Goal: Task Accomplishment & Management: Manage account settings

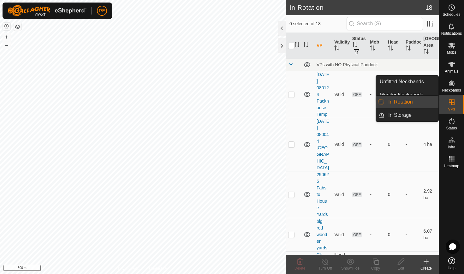
click at [453, 102] on icon at bounding box center [452, 102] width 6 height 6
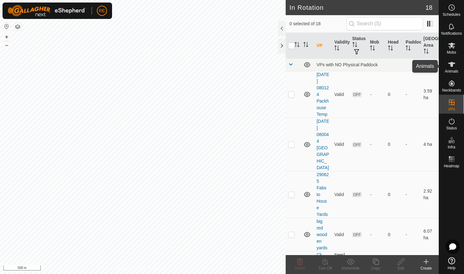
click at [454, 65] on icon at bounding box center [452, 65] width 8 height 8
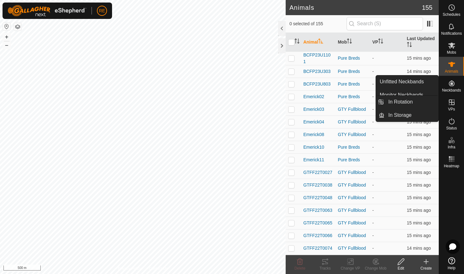
click at [453, 105] on icon at bounding box center [452, 102] width 6 height 6
click at [448, 102] on icon at bounding box center [452, 103] width 8 height 8
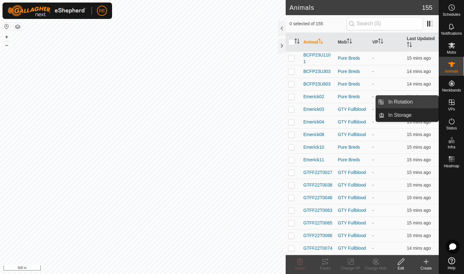
click at [410, 102] on link "In Rotation" at bounding box center [412, 102] width 54 height 13
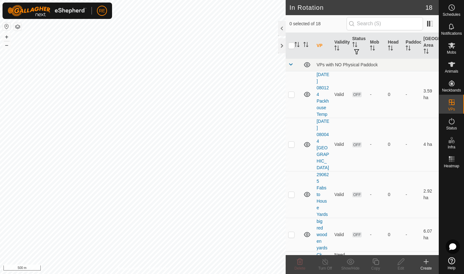
click at [432, 263] on create-svg-icon at bounding box center [426, 262] width 25 height 8
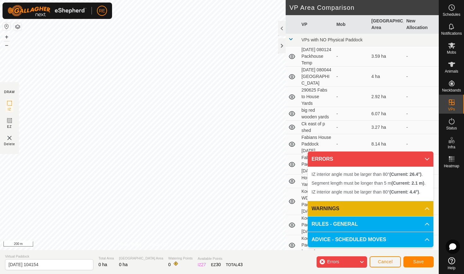
click at [390, 262] on span "Cancel" at bounding box center [385, 261] width 15 height 5
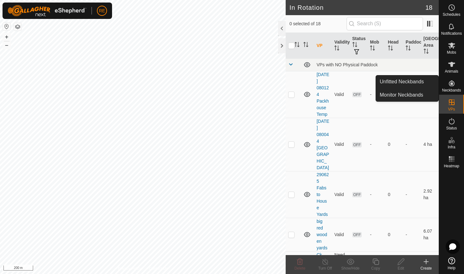
click at [450, 82] on icon at bounding box center [452, 84] width 6 height 6
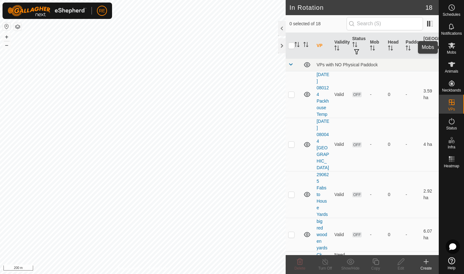
click at [450, 49] on icon at bounding box center [452, 46] width 8 height 8
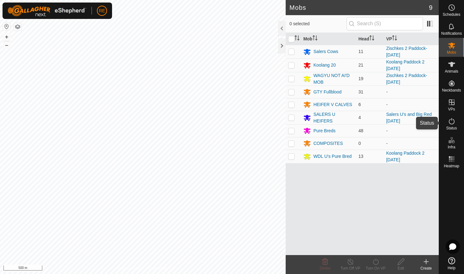
click at [453, 123] on icon at bounding box center [452, 121] width 8 height 8
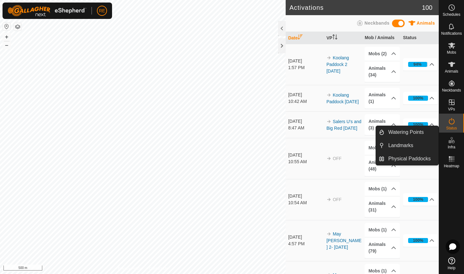
click at [450, 144] on icon at bounding box center [452, 140] width 8 height 8
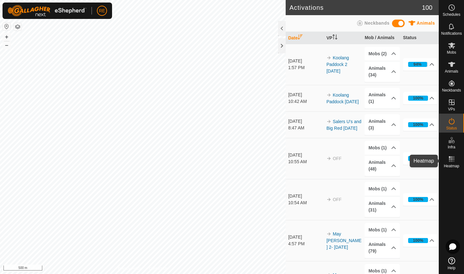
click at [451, 161] on rect at bounding box center [452, 161] width 2 height 2
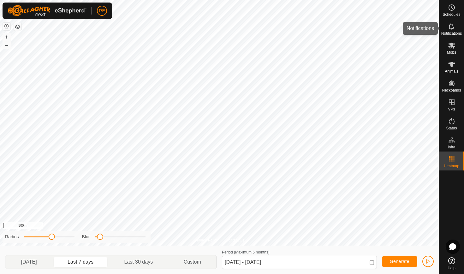
click at [452, 27] on icon at bounding box center [452, 27] width 8 height 8
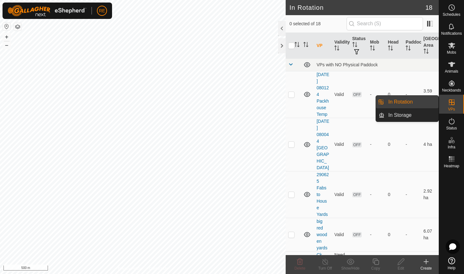
click at [452, 104] on icon at bounding box center [452, 103] width 8 height 8
click at [409, 116] on link "In Storage" at bounding box center [412, 115] width 54 height 13
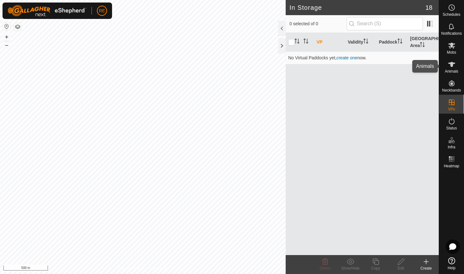
click at [453, 66] on icon at bounding box center [451, 64] width 7 height 5
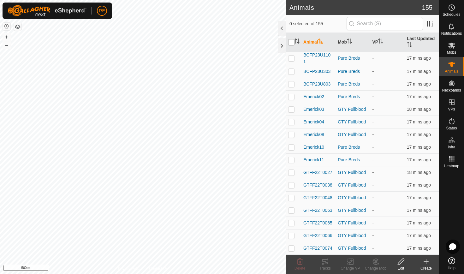
click at [291, 43] on input "checkbox" at bounding box center [291, 42] width 6 height 6
checkbox input "true"
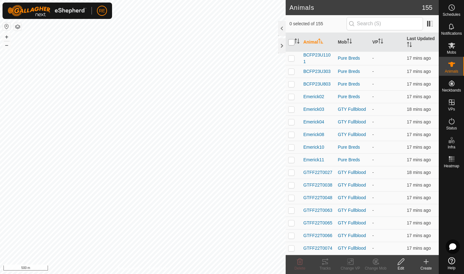
checkbox input "true"
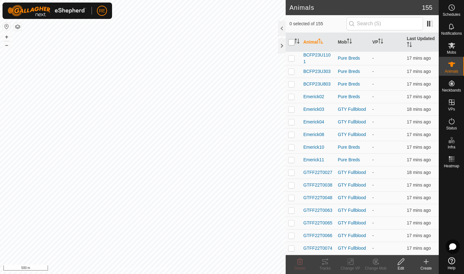
checkbox input "true"
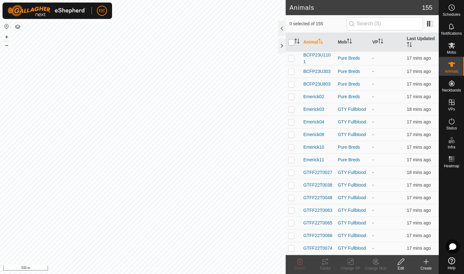
checkbox input "true"
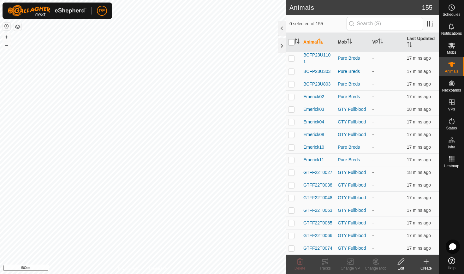
checkbox input "true"
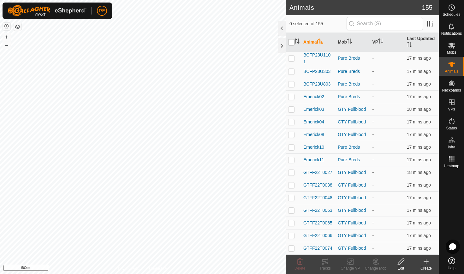
checkbox input "true"
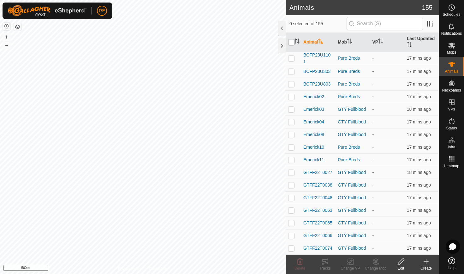
checkbox input "true"
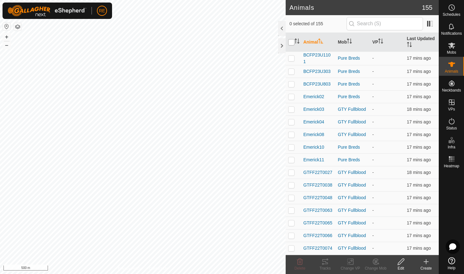
checkbox input "true"
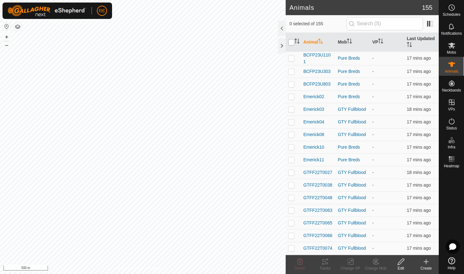
checkbox input "true"
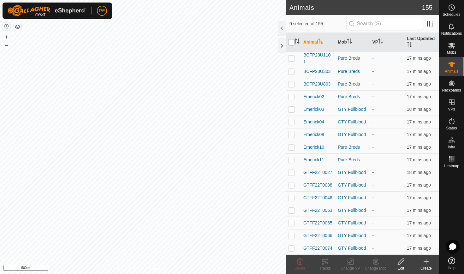
checkbox input "true"
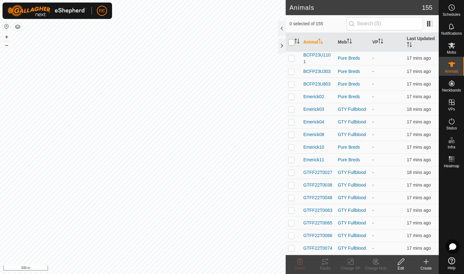
checkbox input "true"
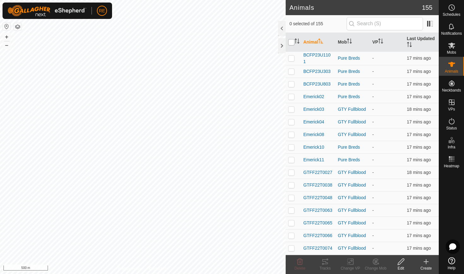
checkbox input "true"
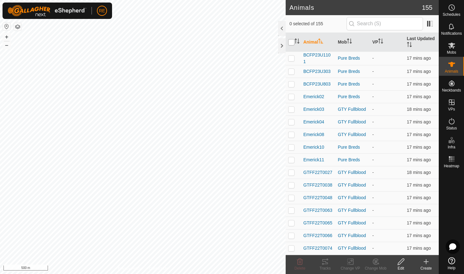
checkbox input "true"
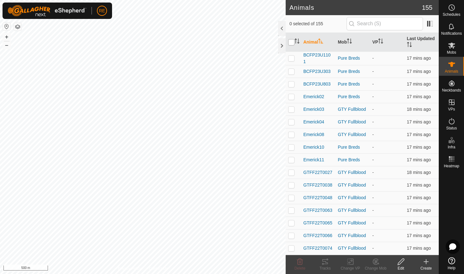
checkbox input "true"
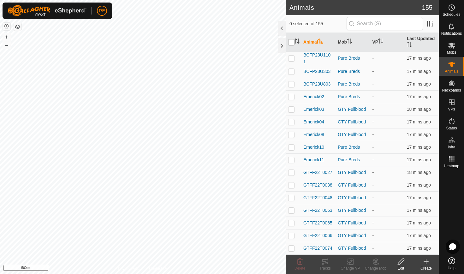
checkbox input "true"
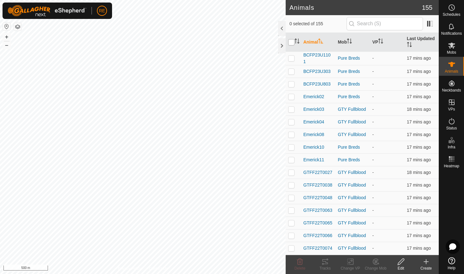
checkbox input "true"
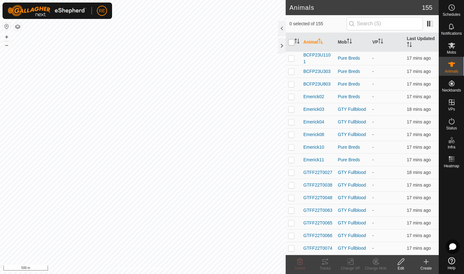
checkbox input "true"
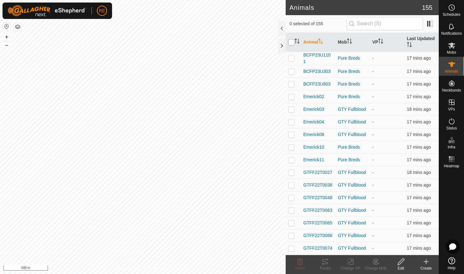
checkbox input "true"
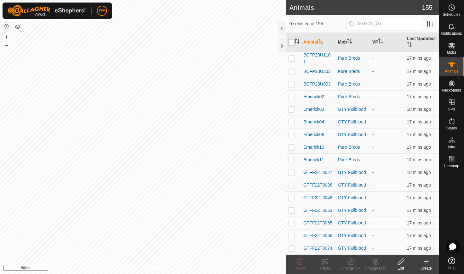
checkbox input "true"
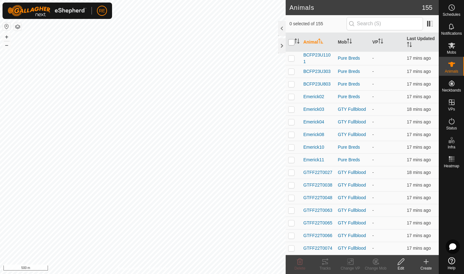
checkbox input "true"
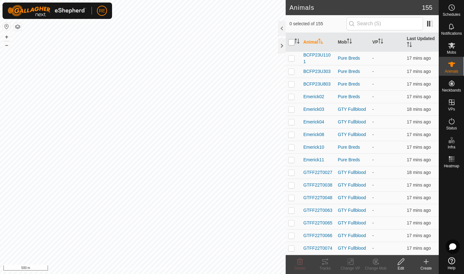
checkbox input "true"
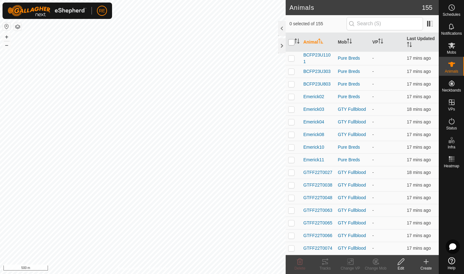
checkbox input "true"
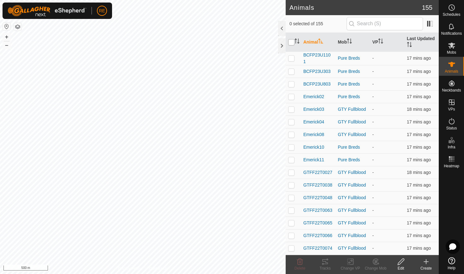
checkbox input "true"
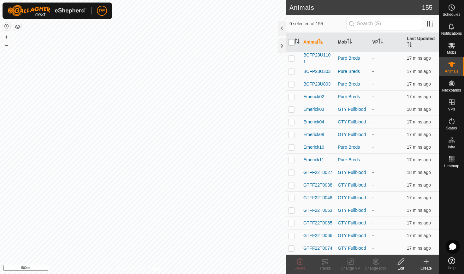
checkbox input "true"
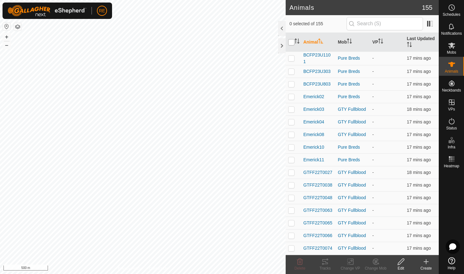
checkbox input "true"
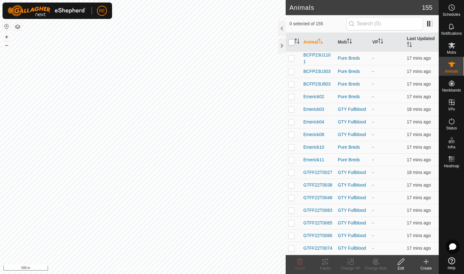
checkbox input "true"
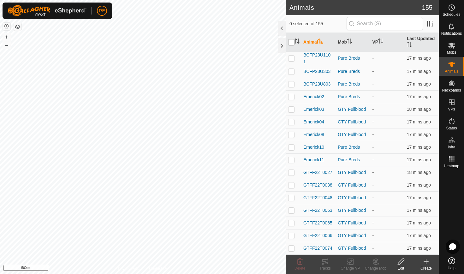
checkbox input "true"
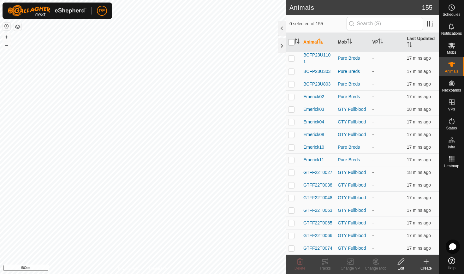
checkbox input "true"
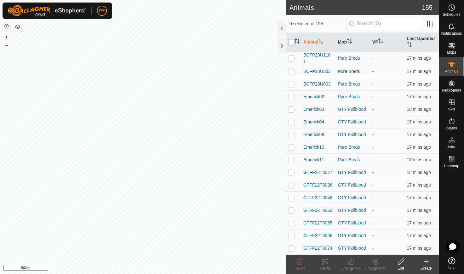
checkbox input "true"
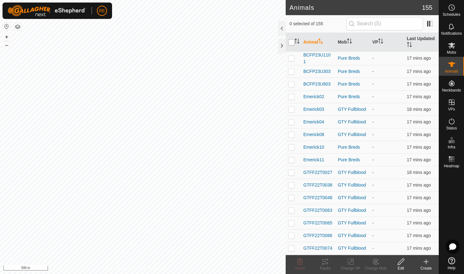
checkbox input "true"
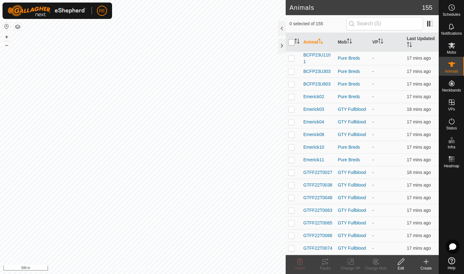
checkbox input "true"
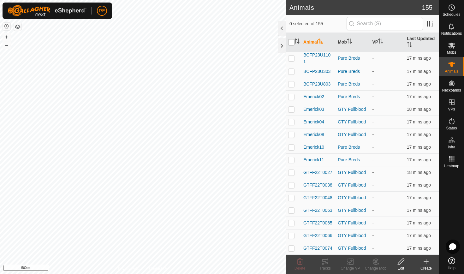
checkbox input "true"
